Goal: Find specific page/section: Find specific page/section

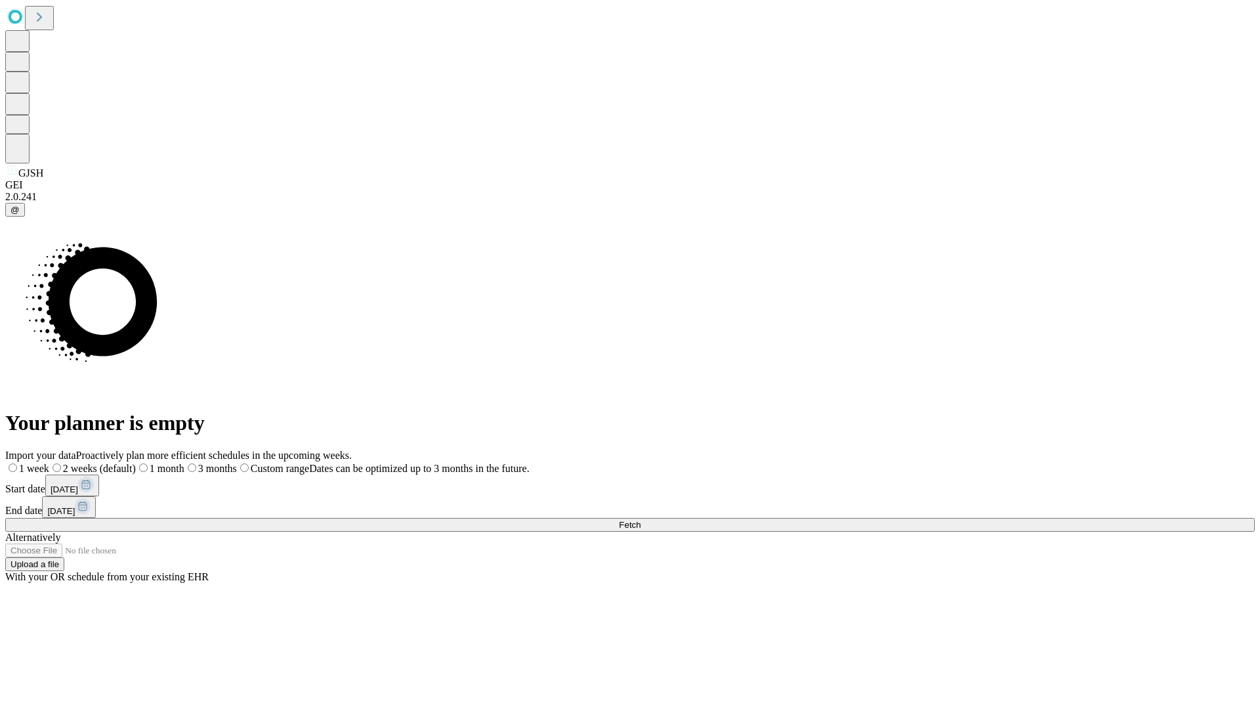
click at [641, 520] on span "Fetch" at bounding box center [630, 525] width 22 height 10
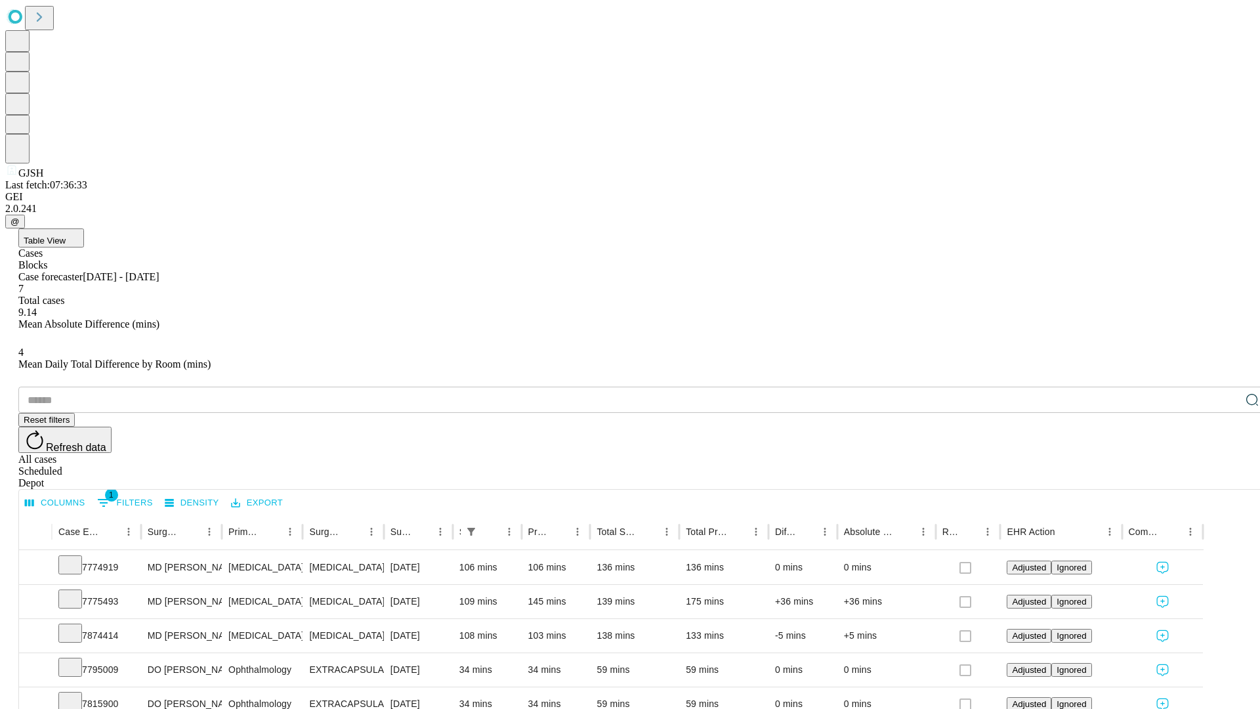
click at [1175, 465] on div "Scheduled" at bounding box center [643, 471] width 1250 height 12
